Goal: Task Accomplishment & Management: Use online tool/utility

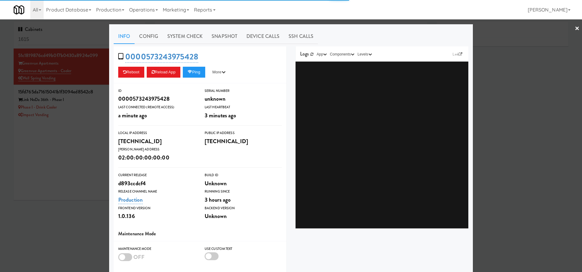
type input "3"
click at [401, 53] on icon at bounding box center [461, 54] width 4 height 4
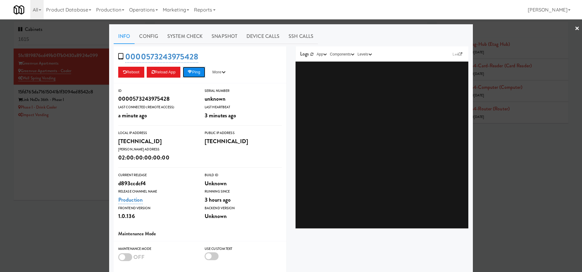
click at [192, 72] on icon at bounding box center [190, 72] width 5 height 4
click at [200, 70] on button "Ping" at bounding box center [194, 72] width 22 height 11
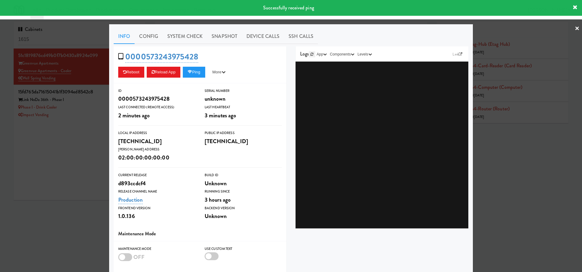
click at [312, 57] on link at bounding box center [312, 54] width 6 height 6
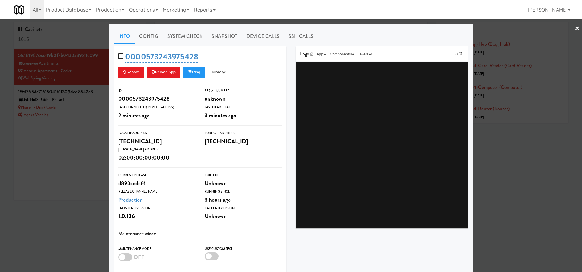
click at [77, 182] on div at bounding box center [291, 136] width 582 height 272
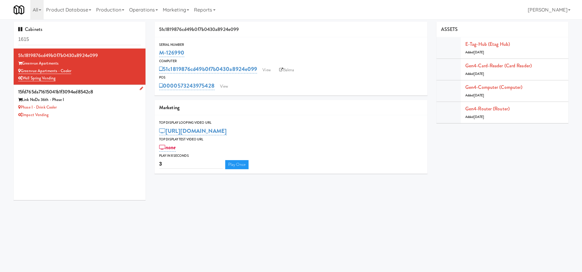
click at [93, 110] on div "Phase I - Drink Cooler" at bounding box center [79, 108] width 123 height 8
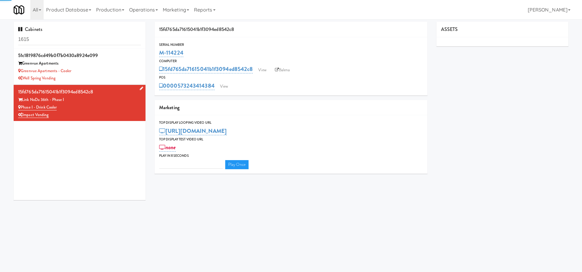
type input "3"
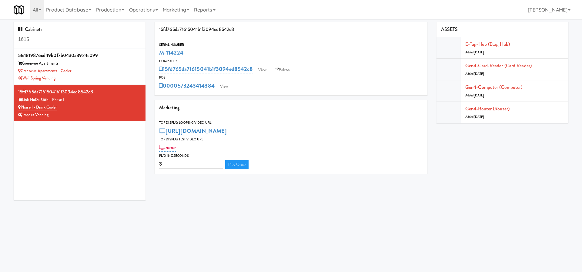
click at [216, 86] on div "0000573243414384 View" at bounding box center [291, 86] width 264 height 10
click at [220, 85] on link "View" at bounding box center [224, 86] width 14 height 9
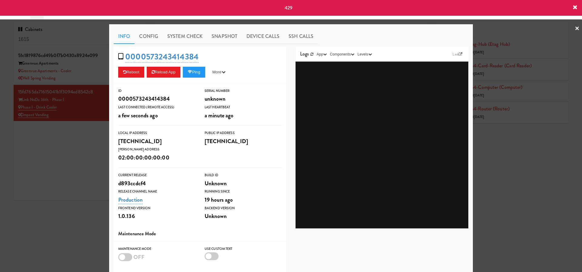
click at [93, 158] on div at bounding box center [291, 136] width 582 height 272
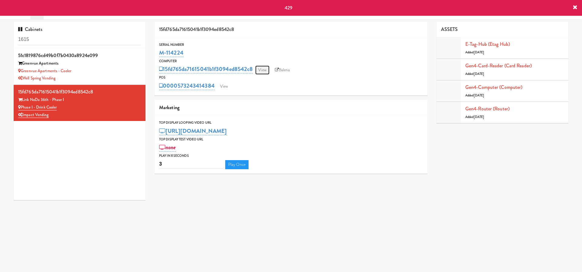
click at [267, 68] on link "View" at bounding box center [262, 70] width 14 height 9
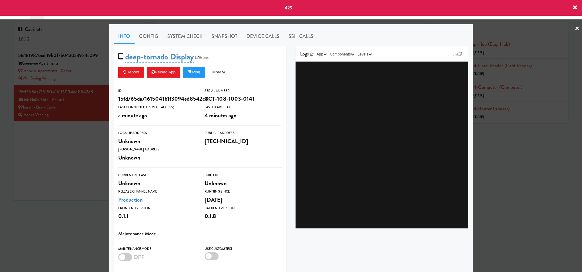
drag, startPoint x: 71, startPoint y: 151, endPoint x: 80, endPoint y: 114, distance: 38.7
click at [71, 151] on div at bounding box center [291, 136] width 582 height 272
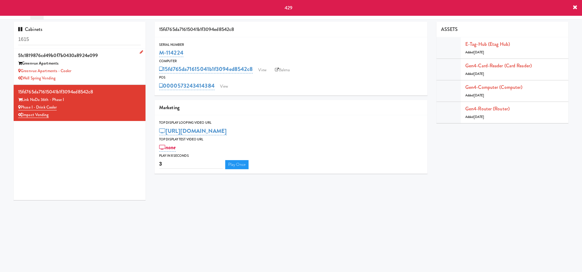
click at [100, 73] on div "Greenvue Apartments - Cooler" at bounding box center [79, 71] width 123 height 8
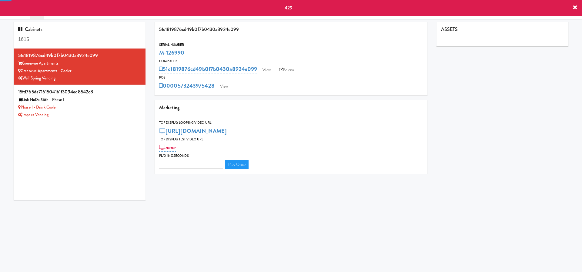
type input "3"
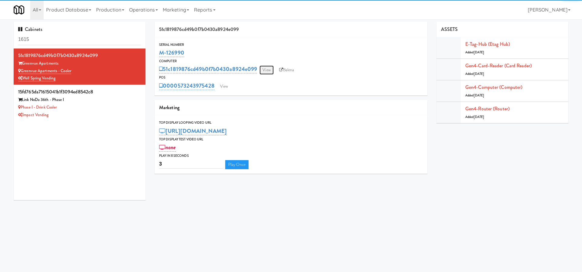
click at [270, 70] on link "View" at bounding box center [267, 70] width 14 height 9
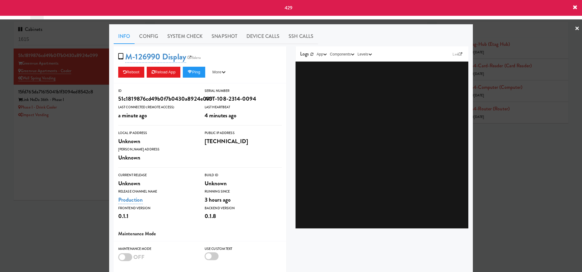
click at [71, 159] on div at bounding box center [291, 136] width 582 height 272
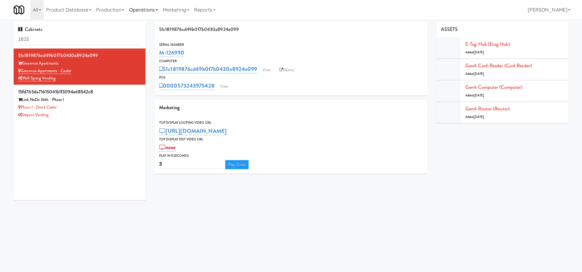
click at [137, 9] on link "Operations" at bounding box center [144, 9] width 34 height 19
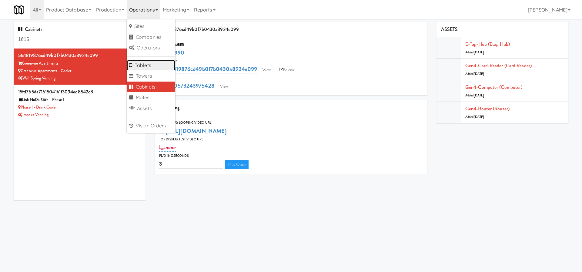
click at [163, 63] on link "Tablets" at bounding box center [151, 65] width 49 height 11
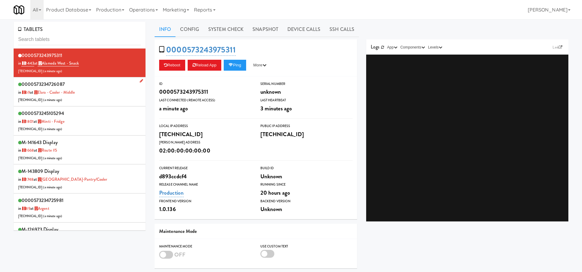
click at [101, 97] on div "0000573234726087 in 69 at Elara - Cooler - Middle [TECHNICAL_ID] ( a minute ago…" at bounding box center [79, 92] width 123 height 24
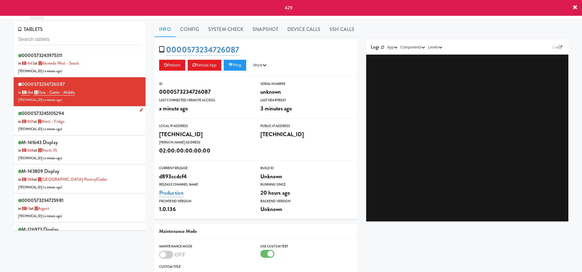
click at [113, 123] on div "0000573245105294 in [DATE] at Minti - Fridge [TECHNICAL_ID] ( a minute ago )" at bounding box center [79, 121] width 123 height 24
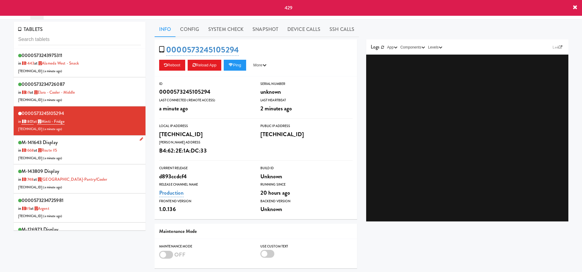
click at [111, 161] on div "M-141643 Display in [DATE] at Route #5 [TECHNICAL_ID] ( a minute ago )" at bounding box center [79, 150] width 123 height 24
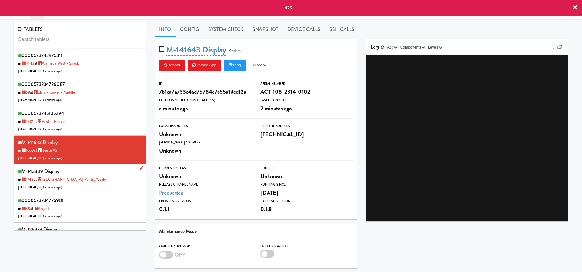
click at [110, 187] on div "M-143809 Display in [DATE] at [GEOGRAPHIC_DATA]-[GEOGRAPHIC_DATA]/Cooler [TECHN…" at bounding box center [79, 179] width 123 height 24
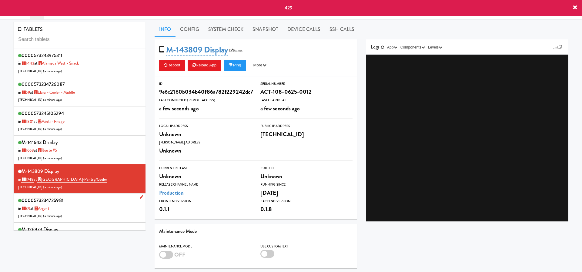
click at [117, 206] on div "0000573234725981 in 89 at Argent [TECHNICAL_ID] ( a minute ago )" at bounding box center [79, 208] width 123 height 24
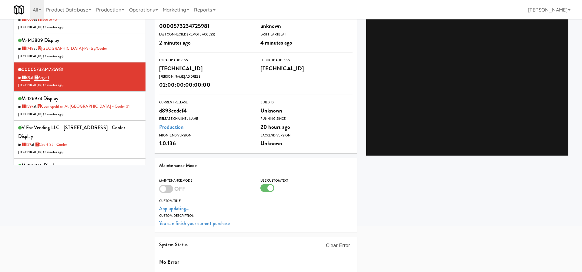
scroll to position [112, 0]
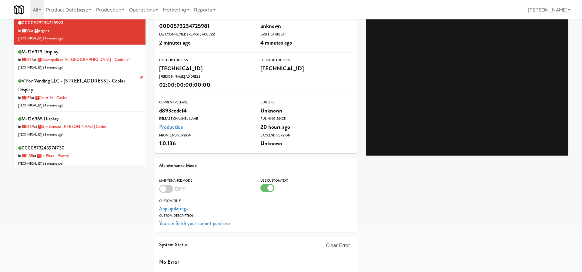
click at [111, 100] on div "V for Vending LLC - [STREET_ADDRESS] - Court St - Cooler Display in 157 at [GEO…" at bounding box center [79, 92] width 123 height 33
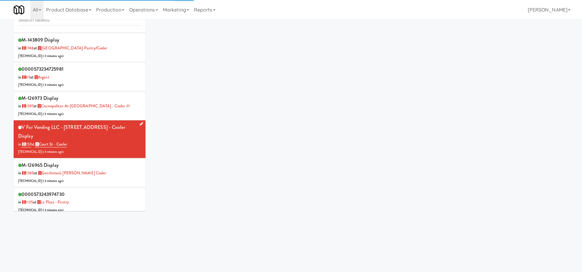
scroll to position [66, 0]
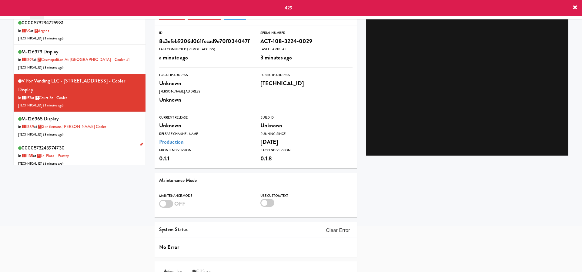
click at [115, 148] on div "0000573243974730 in [DATE] at [GEOGRAPHIC_DATA] - Pantry [TECHNICAL_ID] ( 3 min…" at bounding box center [79, 155] width 123 height 24
